Goal: Answer question/provide support: Share knowledge or assist other users

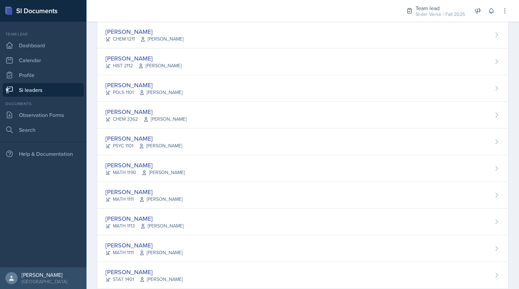
scroll to position [310, 0]
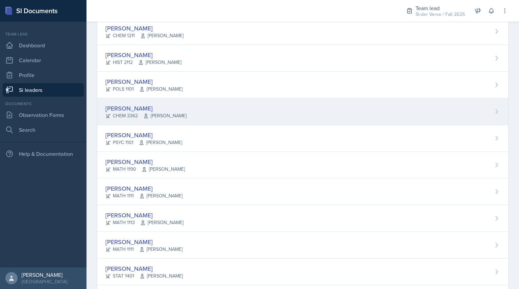
click at [127, 108] on div "[PERSON_NAME]" at bounding box center [145, 108] width 81 height 9
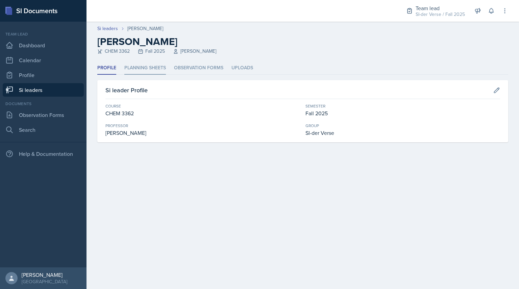
click at [154, 67] on li "Planning Sheets" at bounding box center [145, 67] width 42 height 13
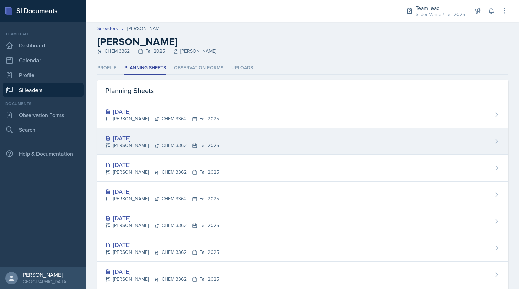
click at [137, 139] on div "[DATE]" at bounding box center [161, 137] width 113 height 9
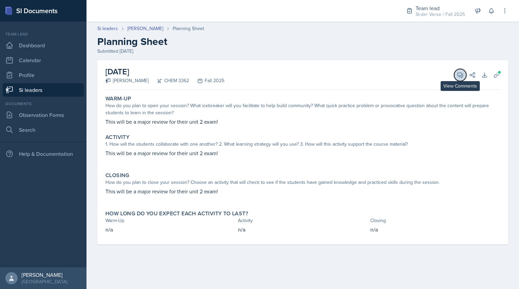
click at [459, 78] on icon at bounding box center [459, 75] width 7 height 7
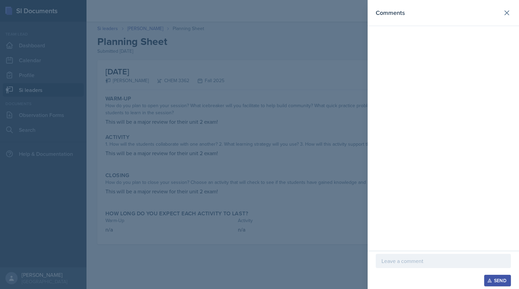
click at [404, 259] on p at bounding box center [443, 261] width 124 height 8
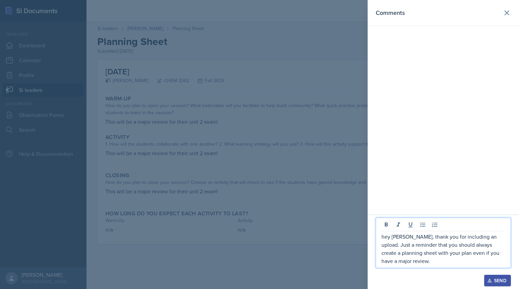
click at [384, 235] on p "hey [PERSON_NAME], thank you for including an upload. Just a reminder that you …" at bounding box center [443, 248] width 124 height 32
click at [422, 259] on p "Hey [PERSON_NAME], thank you for including an upload. Just a reminder that you …" at bounding box center [443, 248] width 124 height 32
click at [428, 255] on p "Hey [PERSON_NAME], thank you for including an upload. Just a reminder that you …" at bounding box center [443, 248] width 124 height 32
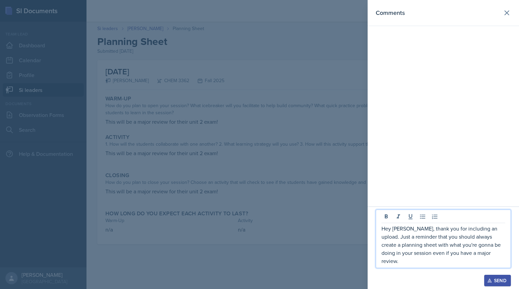
click at [480, 263] on p "Hey [PERSON_NAME], thank you for including an upload. Just a reminder that you …" at bounding box center [443, 244] width 124 height 41
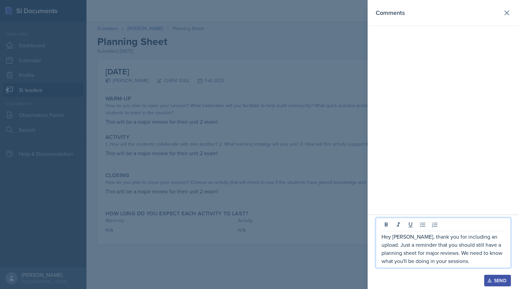
click at [462, 242] on p "Hey [PERSON_NAME], thank you for including an upload. Just a reminder that you …" at bounding box center [443, 248] width 124 height 32
click at [459, 264] on p "Hey [PERSON_NAME], thank you for including an upload. Just a reminder that you …" at bounding box center [443, 248] width 124 height 32
click at [435, 256] on p "Hey [PERSON_NAME], thank you for including an upload. Just a reminder that you …" at bounding box center [443, 248] width 124 height 32
click at [456, 263] on p "Hey [PERSON_NAME], thank you for including an upload. Just a reminder that you …" at bounding box center [443, 248] width 124 height 32
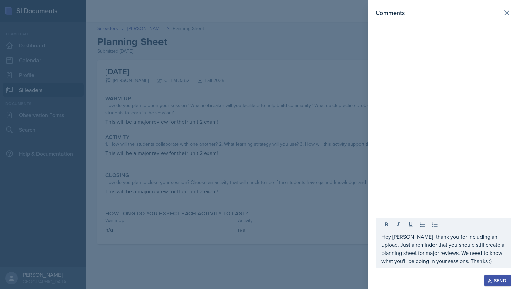
click at [492, 278] on div "Send" at bounding box center [497, 279] width 18 height 5
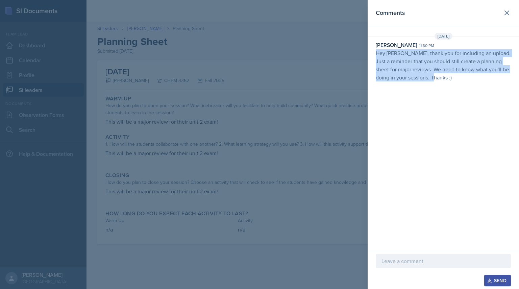
drag, startPoint x: 371, startPoint y: 52, endPoint x: 460, endPoint y: 96, distance: 98.6
click at [460, 96] on div "Comments [DATE] [PERSON_NAME] 11:30 pm Hey [PERSON_NAME], thank you for includi…" at bounding box center [442, 125] width 151 height 250
copy p "Hey [PERSON_NAME], thank you for including an upload. Just a reminder that you …"
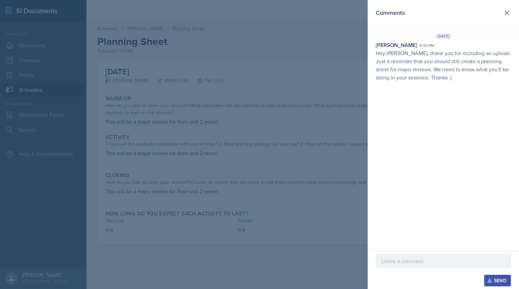
click at [94, 107] on div at bounding box center [259, 144] width 519 height 289
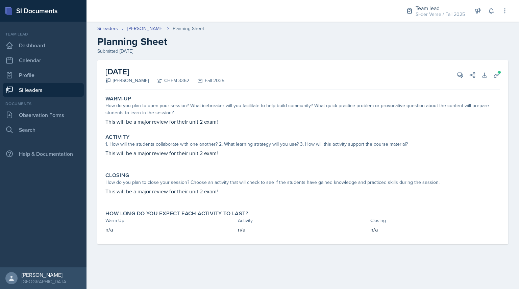
click at [69, 93] on link "Si leaders" at bounding box center [43, 90] width 81 height 14
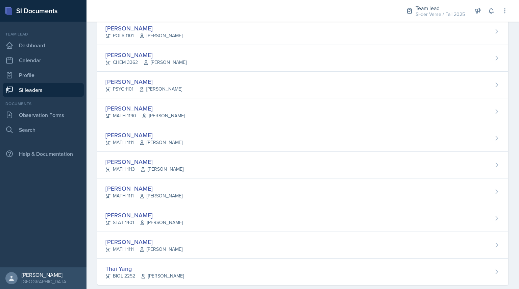
scroll to position [375, 0]
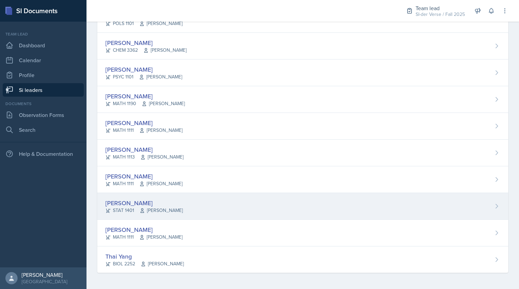
click at [109, 210] on icon at bounding box center [108, 210] width 4 height 4
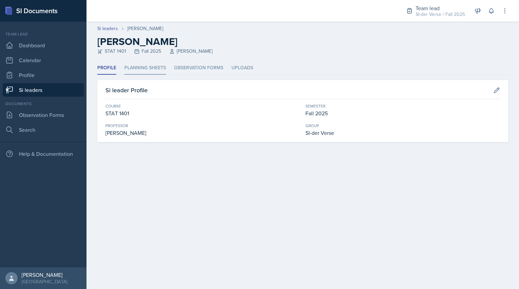
click at [147, 65] on li "Planning Sheets" at bounding box center [145, 67] width 42 height 13
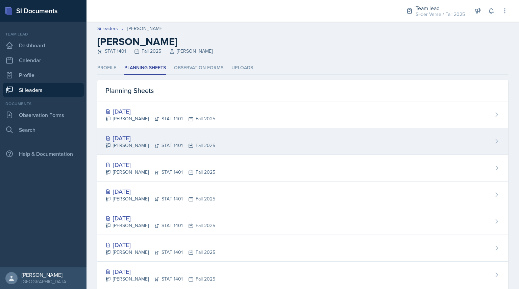
click at [118, 137] on div "[DATE]" at bounding box center [160, 137] width 110 height 9
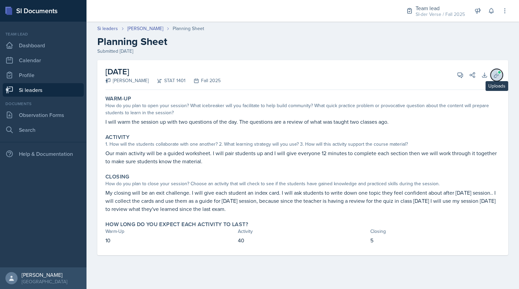
click at [495, 76] on icon at bounding box center [496, 75] width 7 height 7
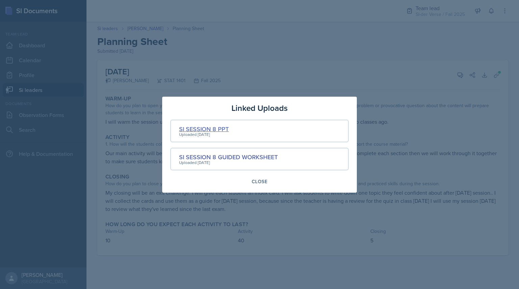
click at [196, 129] on div "SI SESSION 8 PPT" at bounding box center [204, 128] width 50 height 9
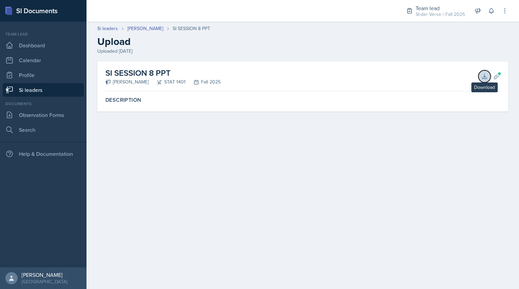
click at [482, 73] on icon at bounding box center [484, 76] width 7 height 7
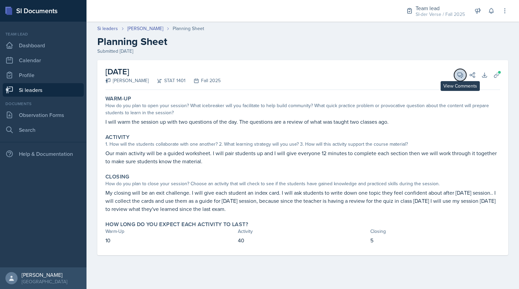
click at [463, 74] on button "View Comments" at bounding box center [460, 75] width 12 height 12
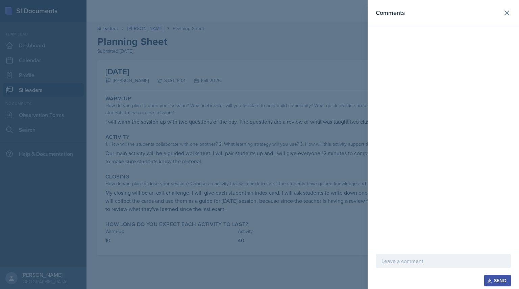
click at [412, 265] on div at bounding box center [442, 261] width 135 height 14
click at [318, 229] on div at bounding box center [259, 144] width 519 height 289
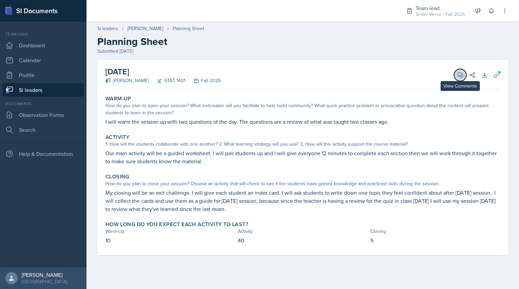
click at [460, 73] on icon at bounding box center [459, 75] width 7 height 7
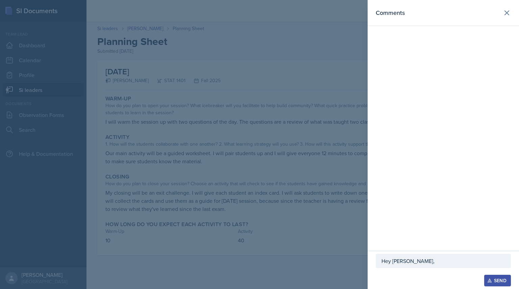
click at [433, 258] on p "Hey [PERSON_NAME]," at bounding box center [443, 261] width 124 height 8
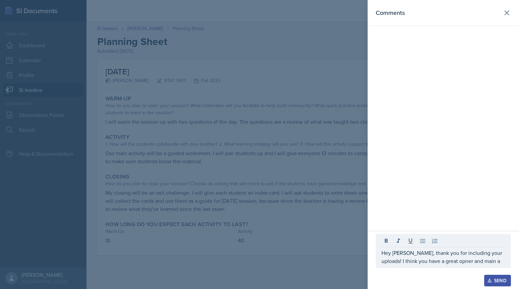
click at [346, 217] on div at bounding box center [259, 144] width 519 height 289
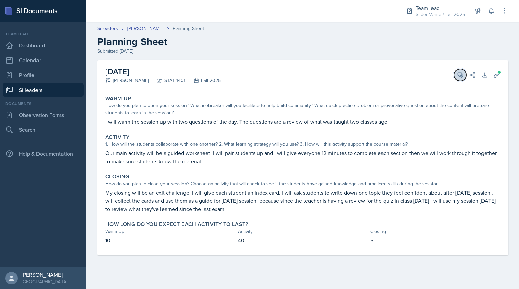
click at [456, 77] on icon at bounding box center [459, 75] width 7 height 7
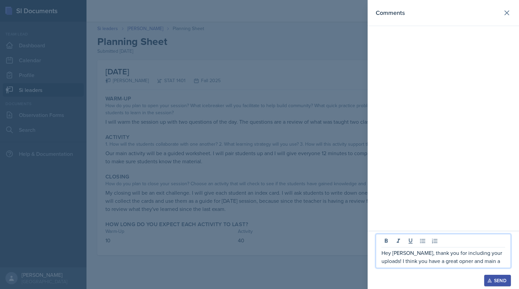
click at [442, 260] on p "Hey [PERSON_NAME], thank you for including your uploads! I think you have a gre…" at bounding box center [443, 256] width 124 height 16
click at [485, 264] on p "Hey [PERSON_NAME], thank you for including your uploads! I think you have a gre…" at bounding box center [443, 256] width 124 height 16
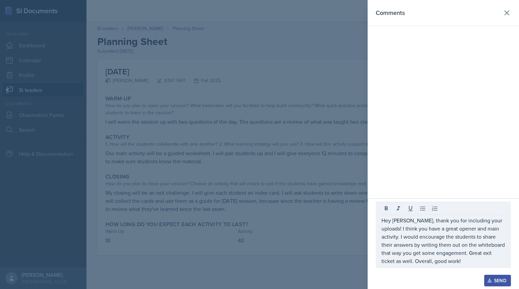
click at [498, 278] on div "Send" at bounding box center [497, 279] width 18 height 5
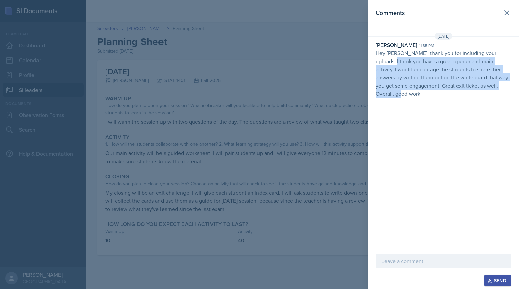
drag, startPoint x: 373, startPoint y: 58, endPoint x: 437, endPoint y: 96, distance: 73.7
click at [437, 96] on div "[PERSON_NAME] 11:35 pm Hey [PERSON_NAME], thank you for including your uploads!…" at bounding box center [442, 69] width 151 height 57
click at [437, 96] on p "Hey [PERSON_NAME], thank you for including your uploads! I think you have a gre…" at bounding box center [442, 73] width 135 height 49
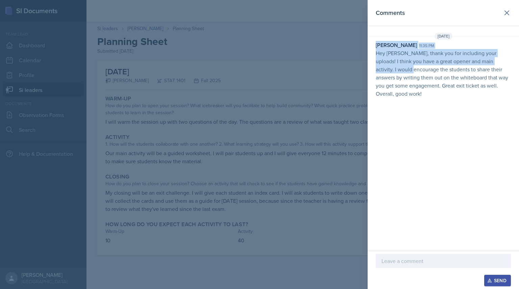
drag, startPoint x: 374, startPoint y: 49, endPoint x: 399, endPoint y: 72, distance: 33.7
click at [399, 72] on div "[PERSON_NAME] 11:35 pm Hey [PERSON_NAME], thank you for including your uploads!…" at bounding box center [442, 69] width 151 height 57
click at [399, 72] on p "Hey [PERSON_NAME], thank you for including your uploads! I think you have a gre…" at bounding box center [442, 73] width 135 height 49
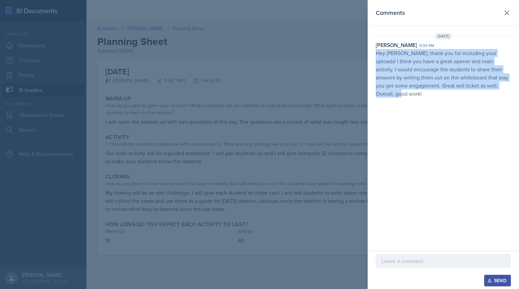
drag, startPoint x: 376, startPoint y: 52, endPoint x: 425, endPoint y: 117, distance: 81.7
click at [425, 117] on div "Comments [DATE] [PERSON_NAME] 11:35 pm Hey [PERSON_NAME], thank you for includi…" at bounding box center [442, 125] width 151 height 250
copy p "Hey [PERSON_NAME], thank you for including your uploads! I think you have a gre…"
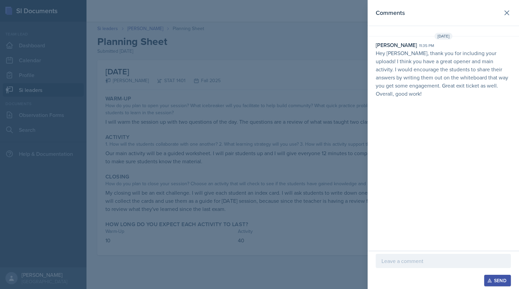
click at [147, 98] on div at bounding box center [259, 144] width 519 height 289
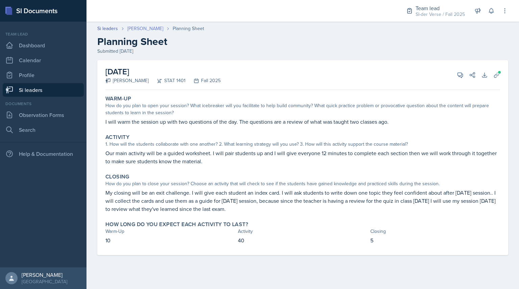
click at [136, 28] on link "[PERSON_NAME]" at bounding box center [145, 28] width 36 height 7
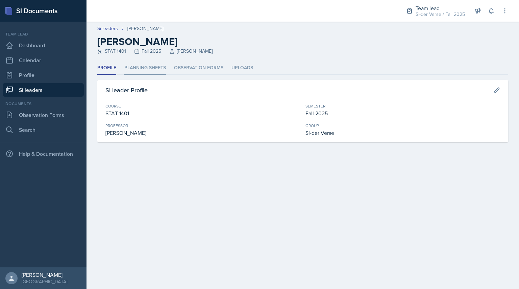
click at [144, 69] on li "Planning Sheets" at bounding box center [145, 67] width 42 height 13
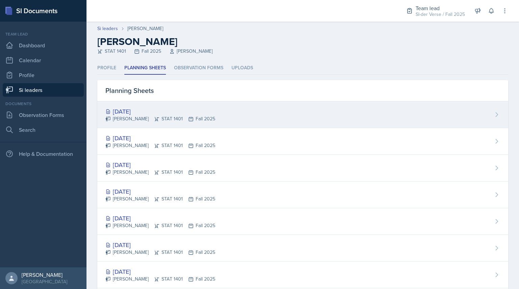
click at [144, 127] on div "[DATE] [PERSON_NAME] STAT 1401 Fall 2025" at bounding box center [302, 114] width 410 height 27
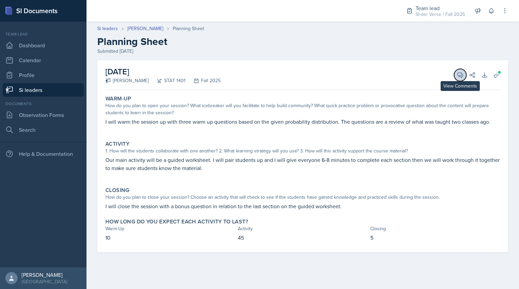
click at [461, 75] on icon at bounding box center [459, 75] width 7 height 7
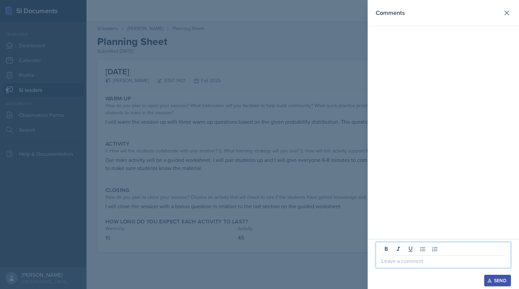
click at [400, 260] on p at bounding box center [443, 261] width 124 height 8
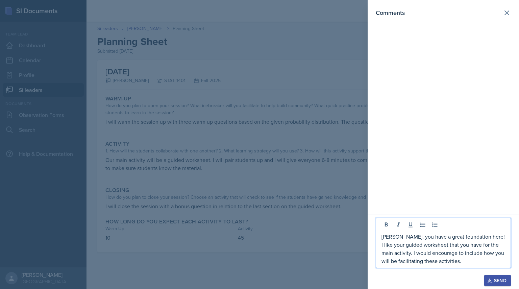
click at [444, 254] on p "[PERSON_NAME], you have a great foundation here! I like your guided worksheet t…" at bounding box center [443, 248] width 124 height 32
click at [486, 262] on p "[PERSON_NAME], you have a great foundation here! I like your guided worksheet t…" at bounding box center [443, 248] width 124 height 32
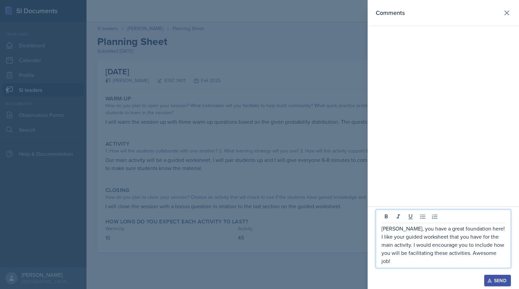
click at [461, 262] on p "[PERSON_NAME], you have a great foundation here! I like your guided worksheet t…" at bounding box center [443, 244] width 124 height 41
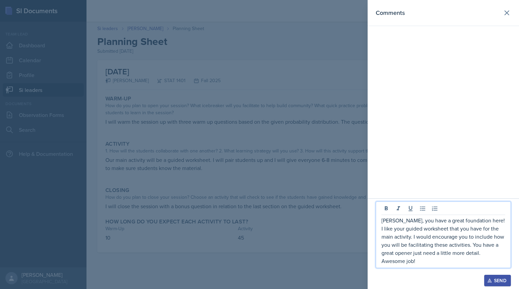
click at [492, 259] on p "[PERSON_NAME], you have a great foundation here! I like your guided worksheet t…" at bounding box center [443, 240] width 124 height 49
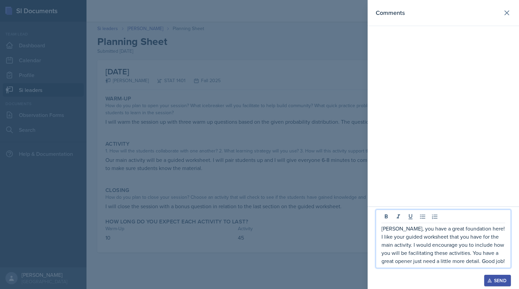
click at [340, 220] on div at bounding box center [259, 144] width 519 height 289
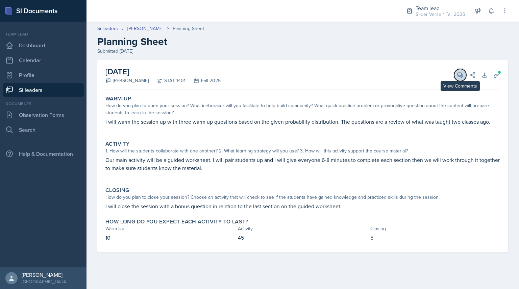
click at [463, 75] on button "View Comments" at bounding box center [460, 75] width 12 height 12
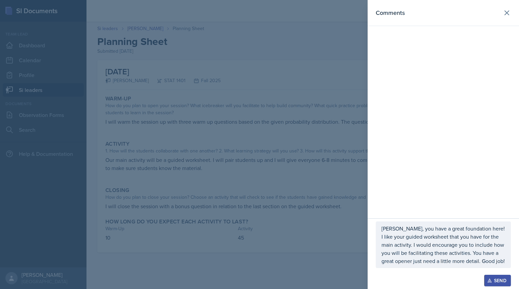
click at [467, 260] on p "[PERSON_NAME], you have a great foundation here! I like your guided worksheet t…" at bounding box center [443, 244] width 124 height 41
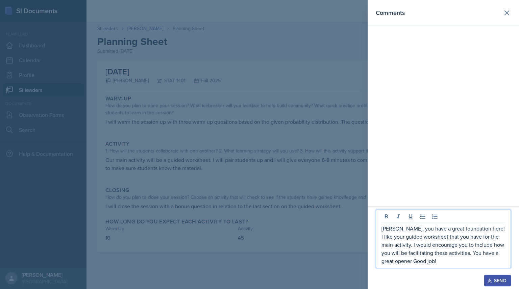
click at [403, 261] on p "[PERSON_NAME], you have a great foundation here! I like your guided worksheet t…" at bounding box center [443, 244] width 124 height 41
click at [439, 261] on p "[PERSON_NAME], you have a great foundation here! I like your guided worksheet t…" at bounding box center [443, 244] width 124 height 41
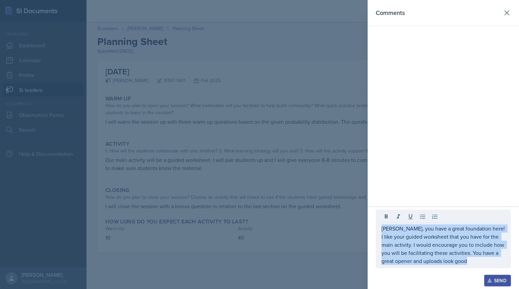
drag, startPoint x: 379, startPoint y: 230, endPoint x: 445, endPoint y: 266, distance: 74.2
click at [445, 266] on div "[PERSON_NAME], you have a great foundation here! I like your guided worksheet t…" at bounding box center [442, 238] width 135 height 58
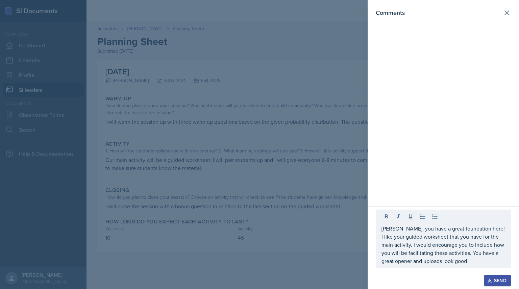
drag, startPoint x: 381, startPoint y: 224, endPoint x: 420, endPoint y: 246, distance: 44.9
click at [420, 246] on div "[PERSON_NAME], you have a great foundation here! I like your guided worksheet t…" at bounding box center [442, 238] width 135 height 58
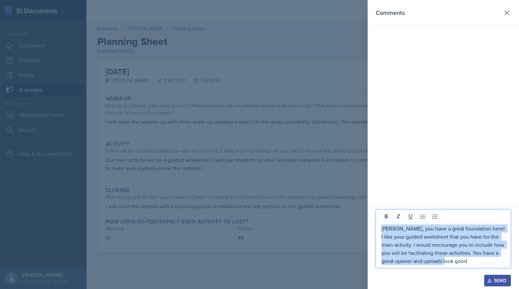
drag, startPoint x: 381, startPoint y: 226, endPoint x: 481, endPoint y: 262, distance: 105.6
click at [481, 262] on p "[PERSON_NAME], you have a great foundation here! I like your guided worksheet t…" at bounding box center [443, 244] width 124 height 41
copy p "[PERSON_NAME], you have a great foundation here! I like your guided worksheet t…"
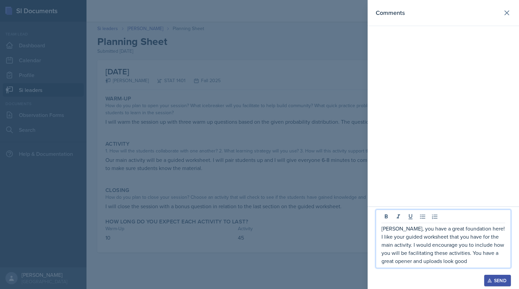
click at [292, 148] on div at bounding box center [259, 144] width 519 height 289
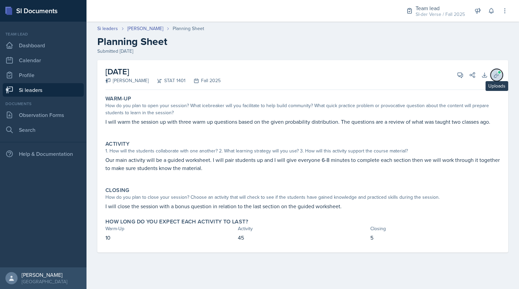
click at [494, 75] on icon at bounding box center [496, 75] width 7 height 7
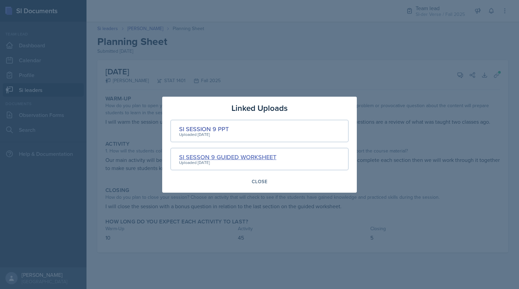
click at [206, 157] on div "SI SESSON 9 GUIDED WORKSHEET" at bounding box center [227, 156] width 97 height 9
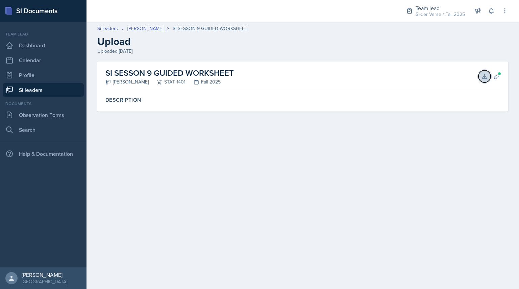
click at [485, 74] on icon at bounding box center [484, 76] width 7 height 7
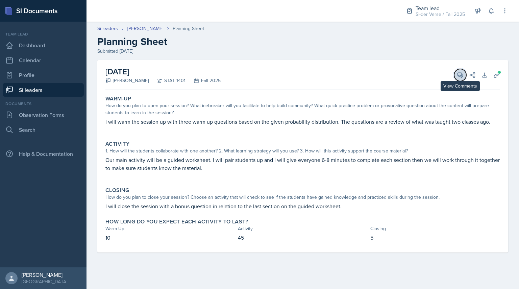
click at [462, 76] on icon at bounding box center [459, 75] width 5 height 5
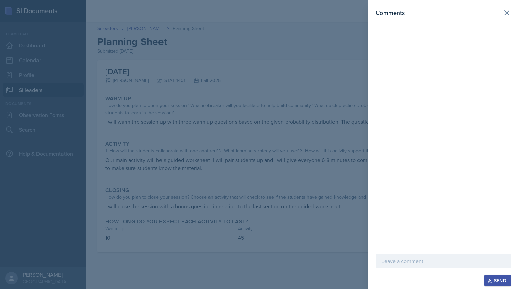
click at [405, 257] on p at bounding box center [443, 261] width 124 height 8
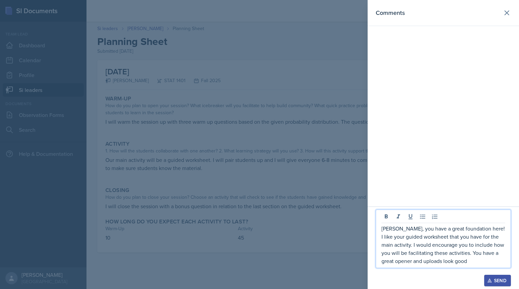
click at [463, 259] on p "[PERSON_NAME], you have a great foundation here! I like your guided worksheet t…" at bounding box center [443, 244] width 124 height 41
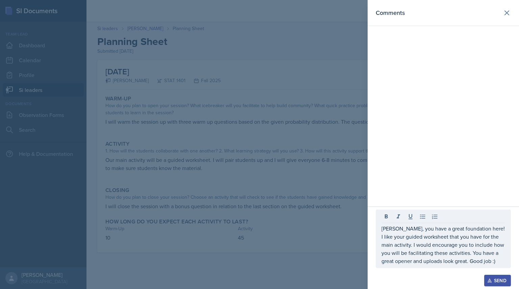
click at [488, 276] on button "Send" at bounding box center [497, 279] width 27 height 11
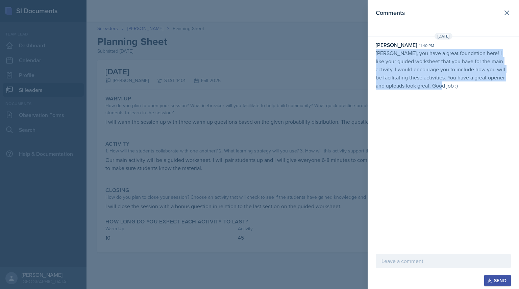
drag, startPoint x: 373, startPoint y: 50, endPoint x: 517, endPoint y: 126, distance: 162.9
click at [517, 126] on div "Comments [DATE] [PERSON_NAME] 11:40 pm [PERSON_NAME], you have a great foundati…" at bounding box center [442, 125] width 151 height 250
copy p "[PERSON_NAME], you have a great foundation here! I like your guided worksheet t…"
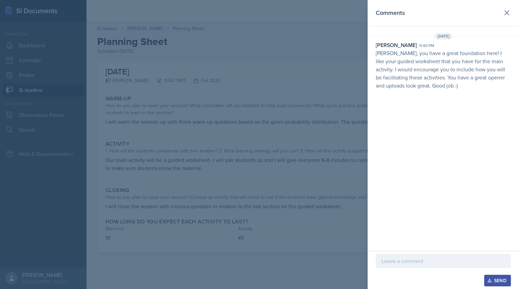
click at [104, 72] on div at bounding box center [259, 144] width 519 height 289
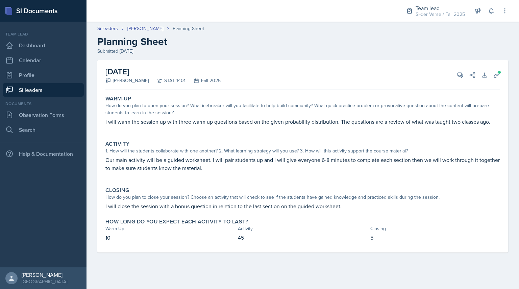
click at [69, 86] on link "Si leaders" at bounding box center [43, 90] width 81 height 14
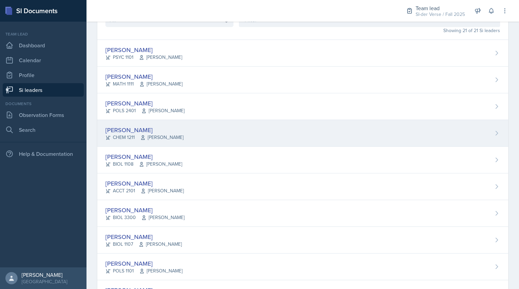
scroll to position [48, 0]
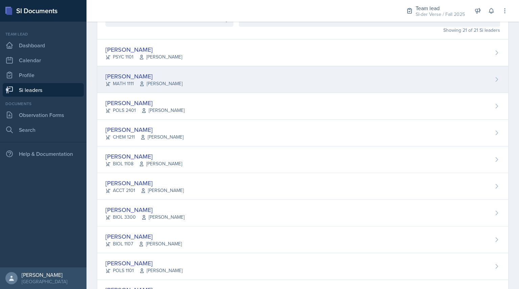
click at [126, 74] on div "[PERSON_NAME]" at bounding box center [143, 76] width 77 height 9
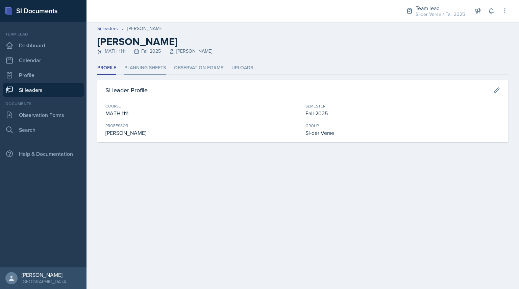
click at [136, 70] on li "Planning Sheets" at bounding box center [145, 67] width 42 height 13
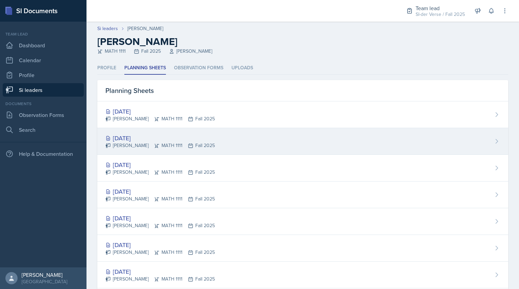
click at [137, 137] on div "[DATE]" at bounding box center [159, 137] width 109 height 9
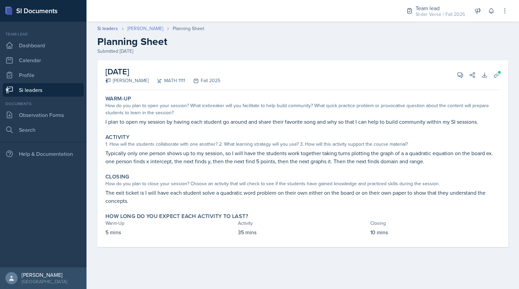
click at [139, 27] on link "[PERSON_NAME]" at bounding box center [145, 28] width 36 height 7
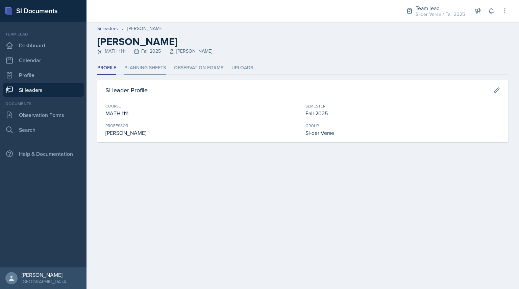
click at [140, 67] on li "Planning Sheets" at bounding box center [145, 67] width 42 height 13
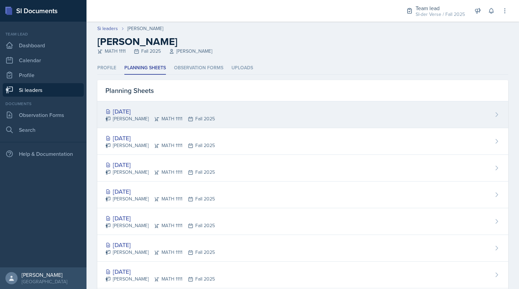
click at [133, 116] on div "[PERSON_NAME] MATH 1111 Fall 2025" at bounding box center [159, 118] width 109 height 7
